Goal: Transaction & Acquisition: Obtain resource

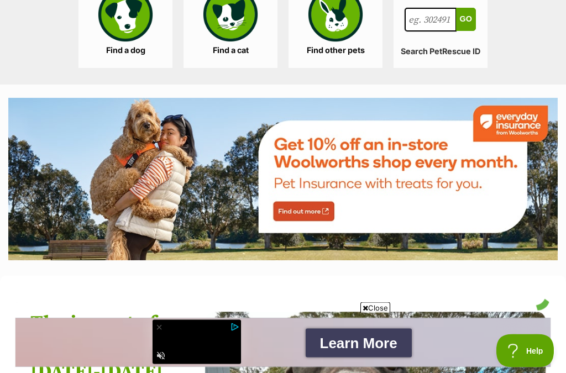
scroll to position [1150, 0]
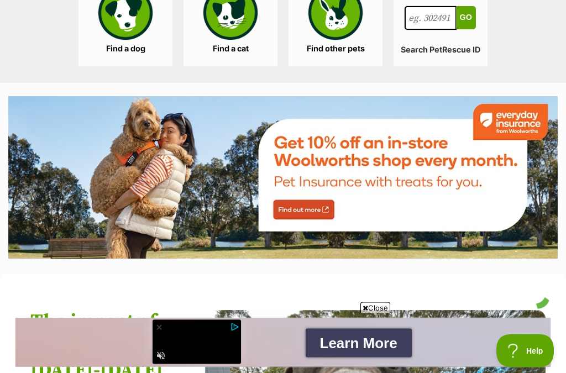
click at [128, 19] on link "Find a dog" at bounding box center [125, 22] width 94 height 88
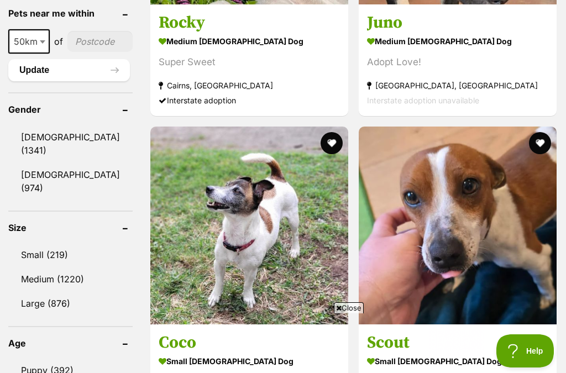
scroll to position [930, 0]
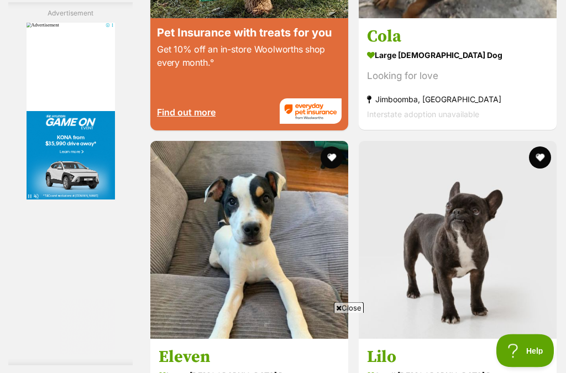
scroll to position [2308, 0]
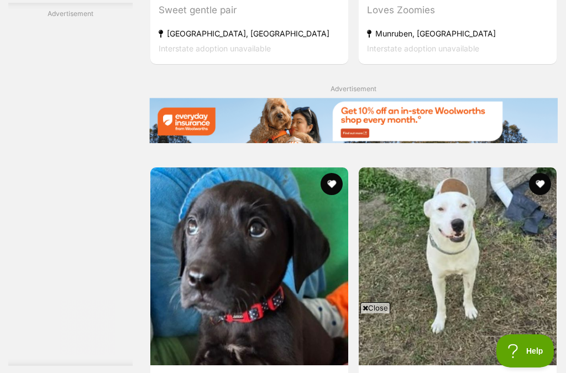
click at [367, 313] on span "Close" at bounding box center [375, 307] width 30 height 11
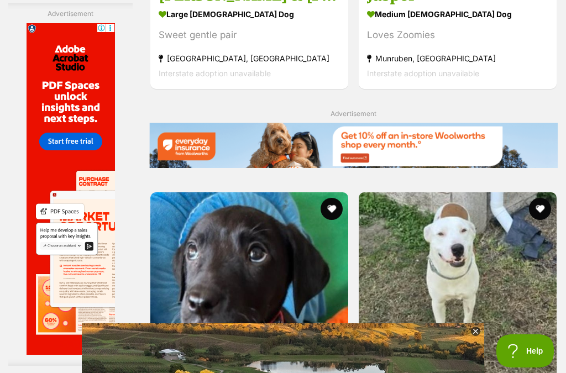
scroll to position [2341, 0]
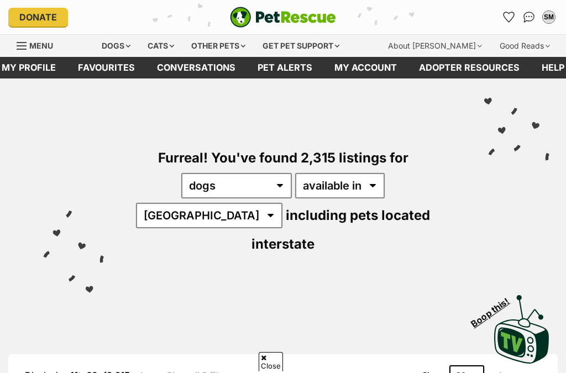
scroll to position [423, 0]
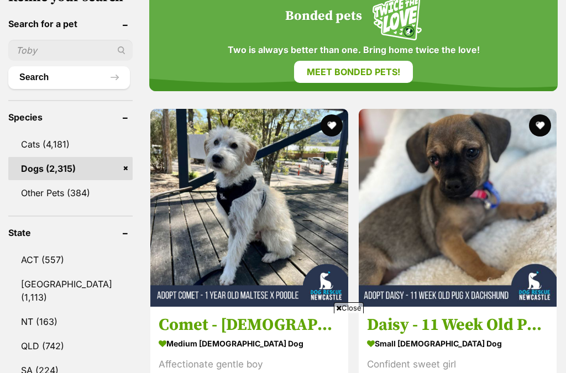
click at [321, 114] on button "favourite" at bounding box center [332, 125] width 22 height 22
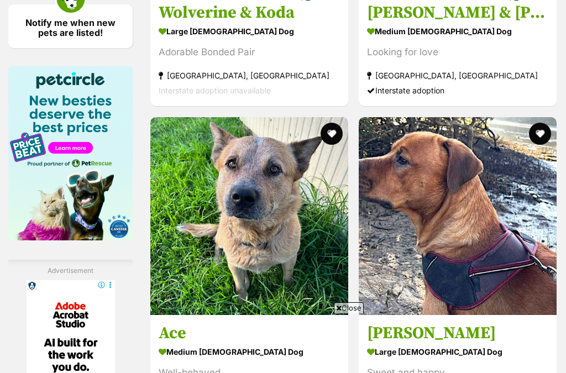
scroll to position [2029, 0]
